Goal: Information Seeking & Learning: Learn about a topic

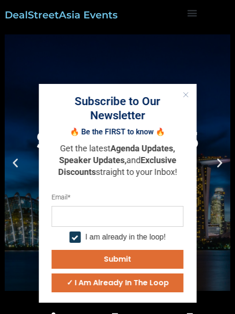
click at [188, 93] on icon "Close" at bounding box center [186, 95] width 6 height 6
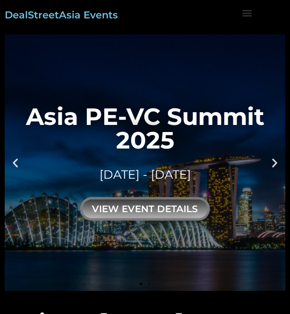
scroll to position [5, 5]
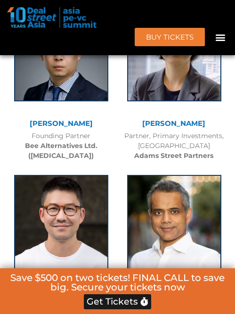
scroll to position [4628, 0]
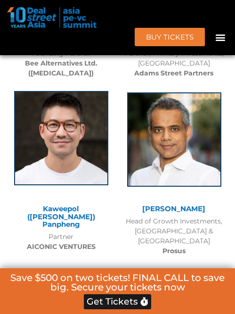
click at [66, 117] on img at bounding box center [61, 138] width 94 height 94
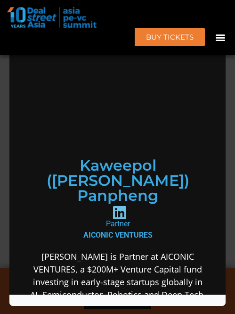
scroll to position [0, 0]
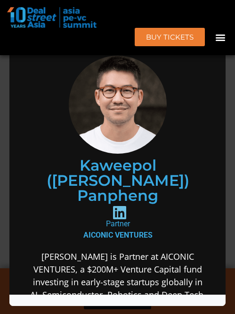
drag, startPoint x: 102, startPoint y: 219, endPoint x: 139, endPoint y: 218, distance: 36.3
click at [139, 218] on div "Partner AICONIC VENTURES" at bounding box center [117, 229] width 178 height 23
copy div "Partner"
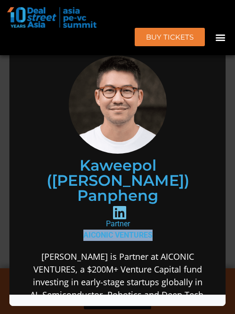
drag, startPoint x: 151, startPoint y: 234, endPoint x: 78, endPoint y: 232, distance: 72.6
click at [78, 232] on div "Partner AICONIC VENTURES" at bounding box center [117, 229] width 178 height 23
copy b "AICONIC VENTURES"
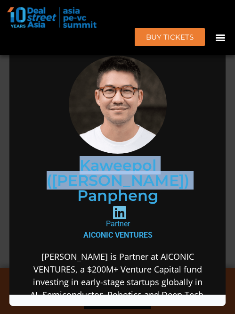
drag, startPoint x: 156, startPoint y: 195, endPoint x: 66, endPoint y: 167, distance: 94.8
click at [66, 167] on h2 "Kaweepol (Kevin) Panpheng" at bounding box center [117, 179] width 143 height 45
copy h2 "Kaweepol (Kevin) Panpheng"
